Goal: Task Accomplishment & Management: Manage account settings

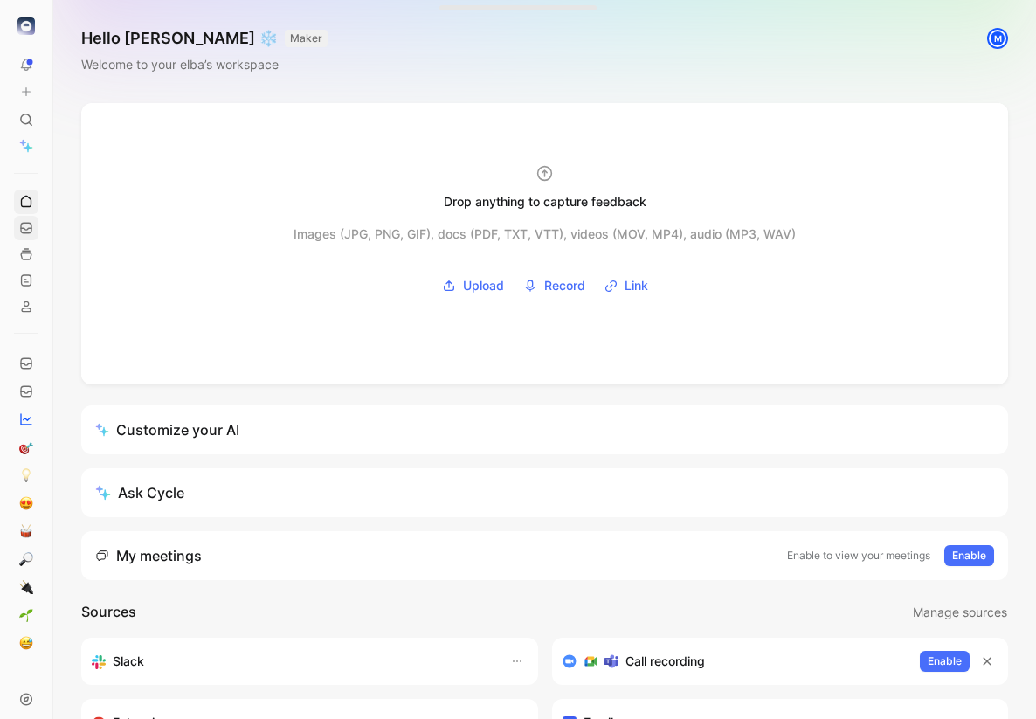
click at [28, 234] on icon at bounding box center [26, 228] width 14 height 14
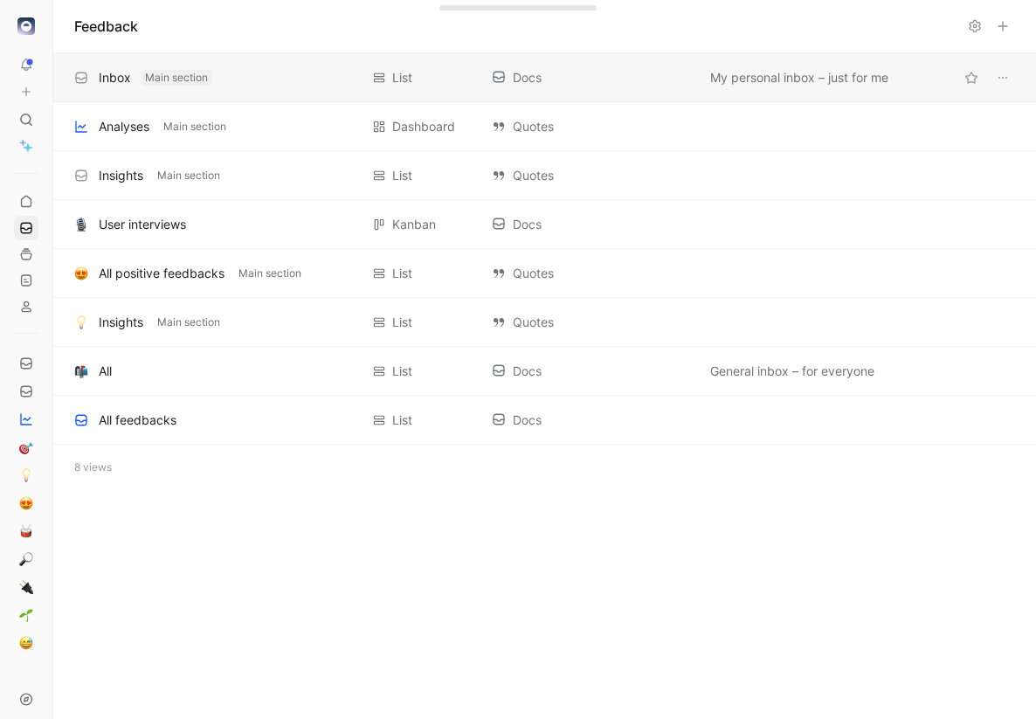
click at [195, 79] on span "Main section" at bounding box center [176, 77] width 63 height 17
click at [195, 79] on button "Add to main section" at bounding box center [192, 78] width 103 height 16
click at [277, 78] on div "Inbox Main section" at bounding box center [216, 77] width 285 height 21
